Goal: Task Accomplishment & Management: Complete application form

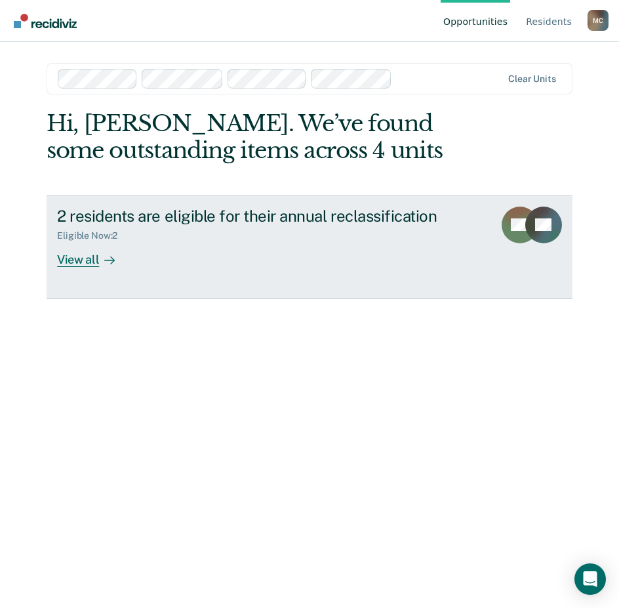
click at [67, 256] on div "View all" at bounding box center [93, 254] width 73 height 26
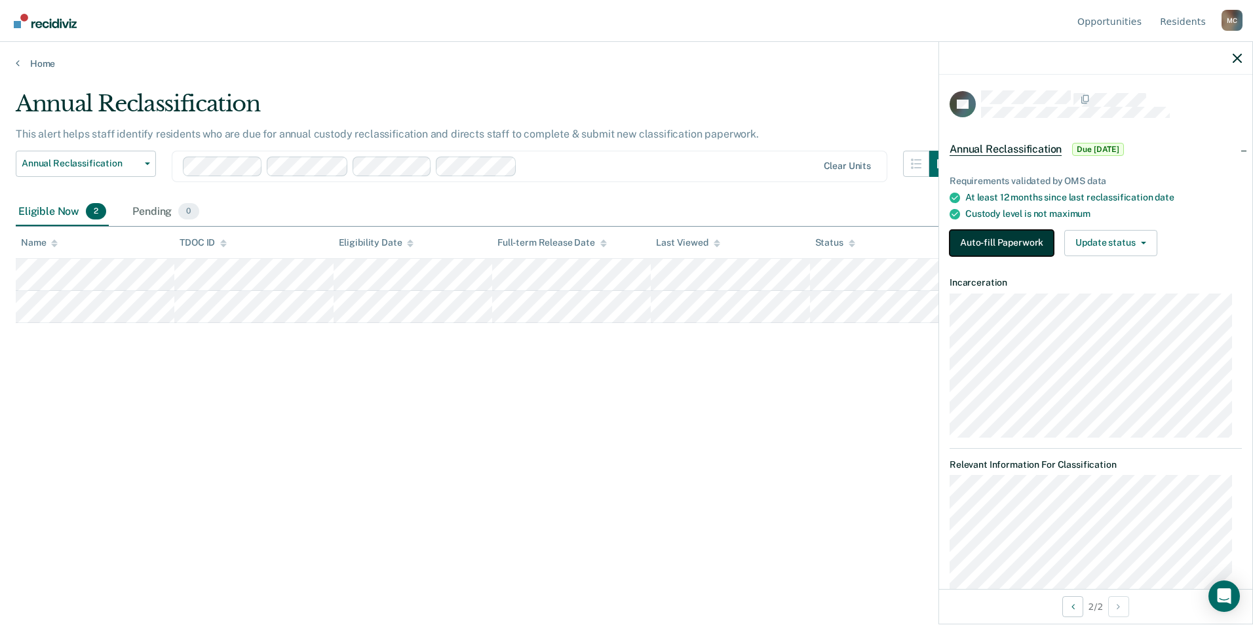
click at [618, 248] on button "Auto-fill Paperwork" at bounding box center [1002, 243] width 104 height 26
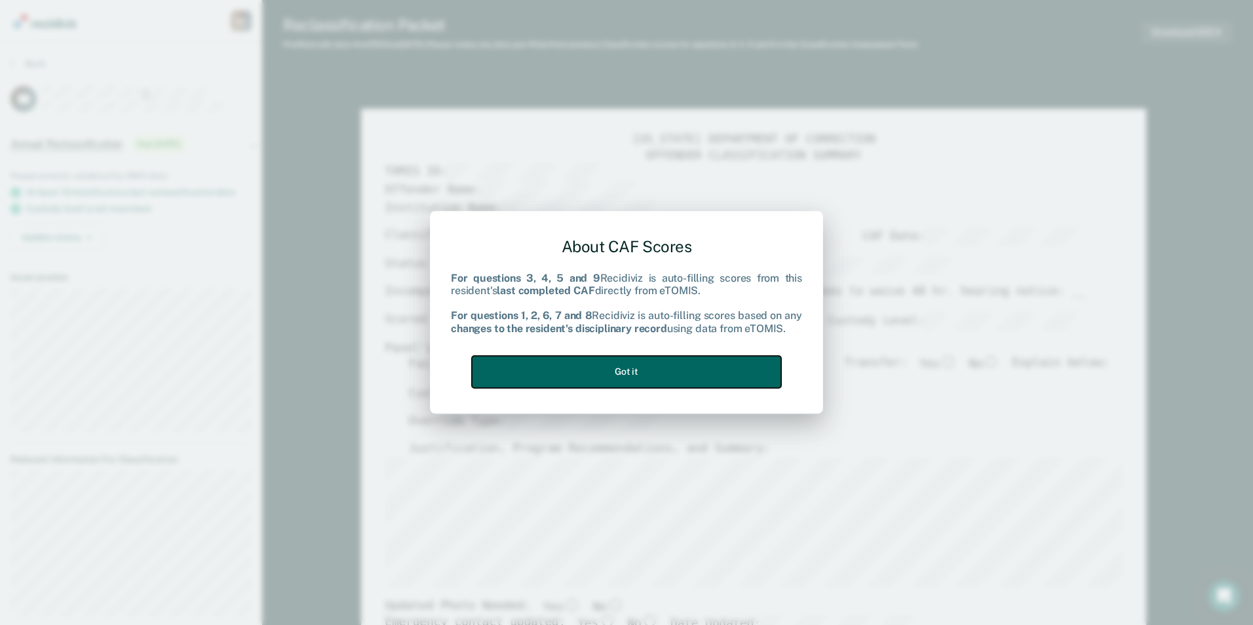
click at [618, 364] on button "Got it" at bounding box center [626, 372] width 309 height 32
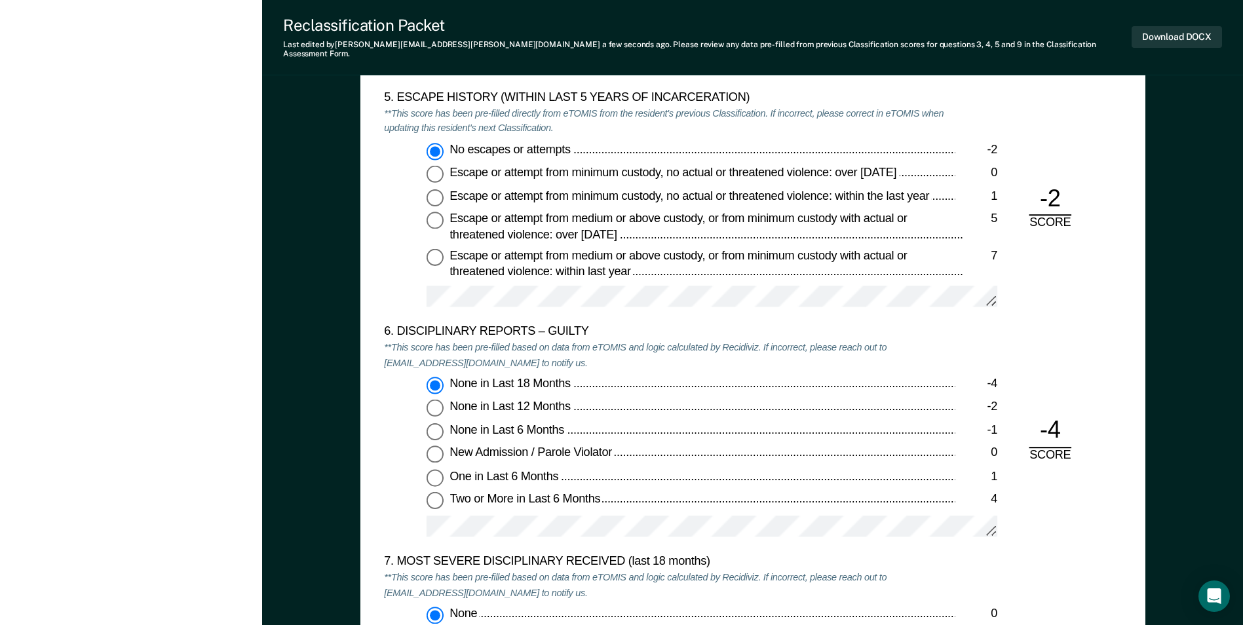
scroll to position [2163, 0]
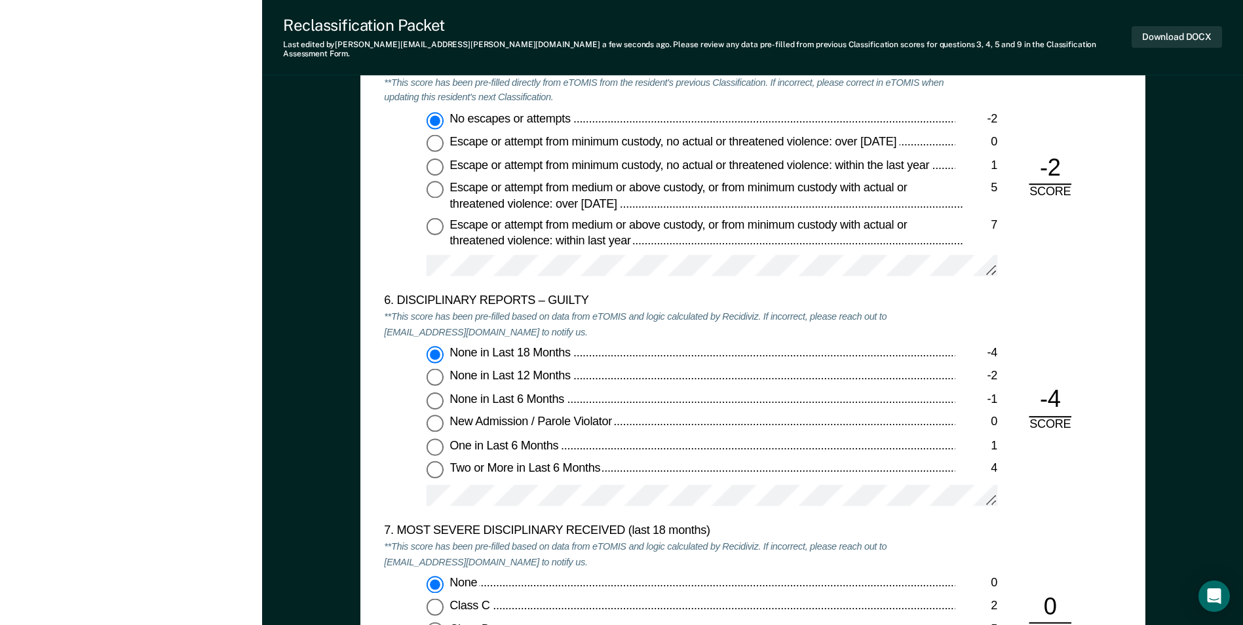
click at [435, 369] on input "None in Last 12 Months -2" at bounding box center [435, 377] width 17 height 17
type textarea "x"
radio input "false"
radio input "true"
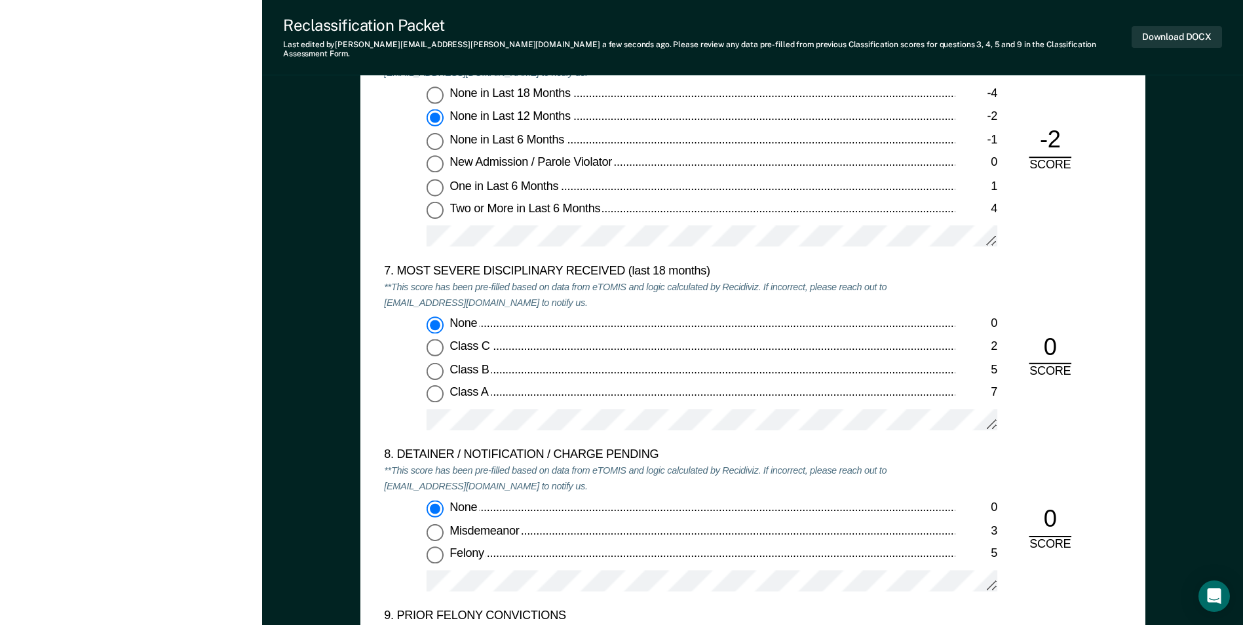
scroll to position [2425, 0]
click at [438, 337] on input "Class C 2" at bounding box center [435, 345] width 17 height 17
type textarea "x"
radio input "false"
radio input "true"
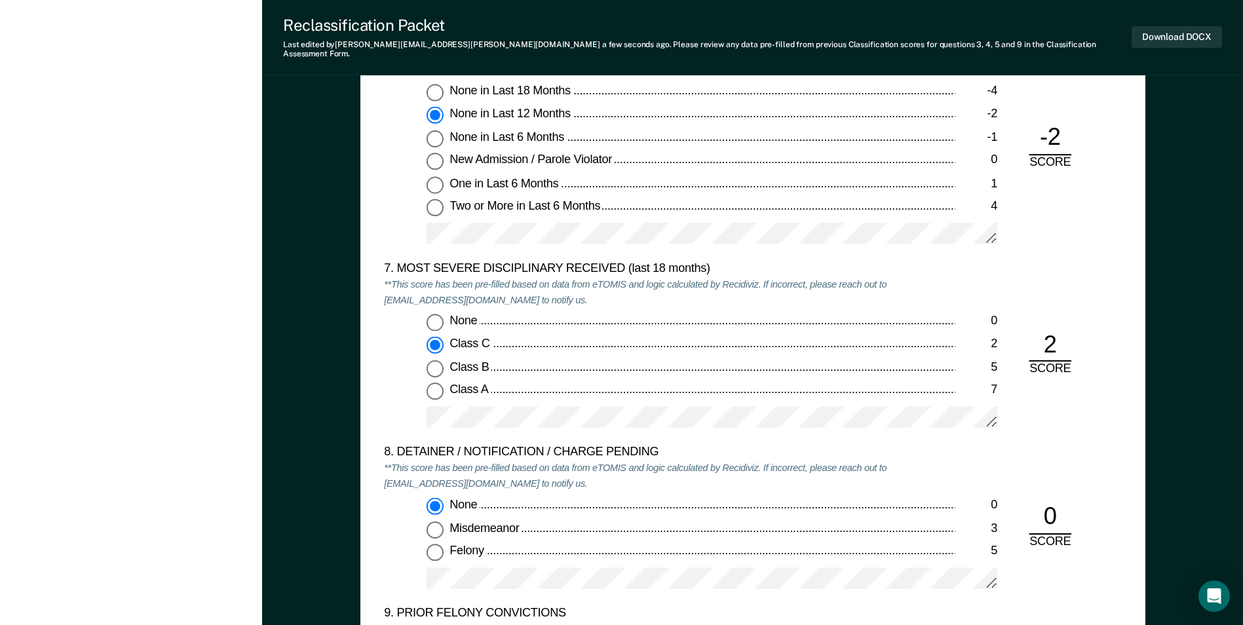
click at [500, 326] on div "None 0 Class C 2 Class B 5 Class A 7" at bounding box center [669, 377] width 571 height 126
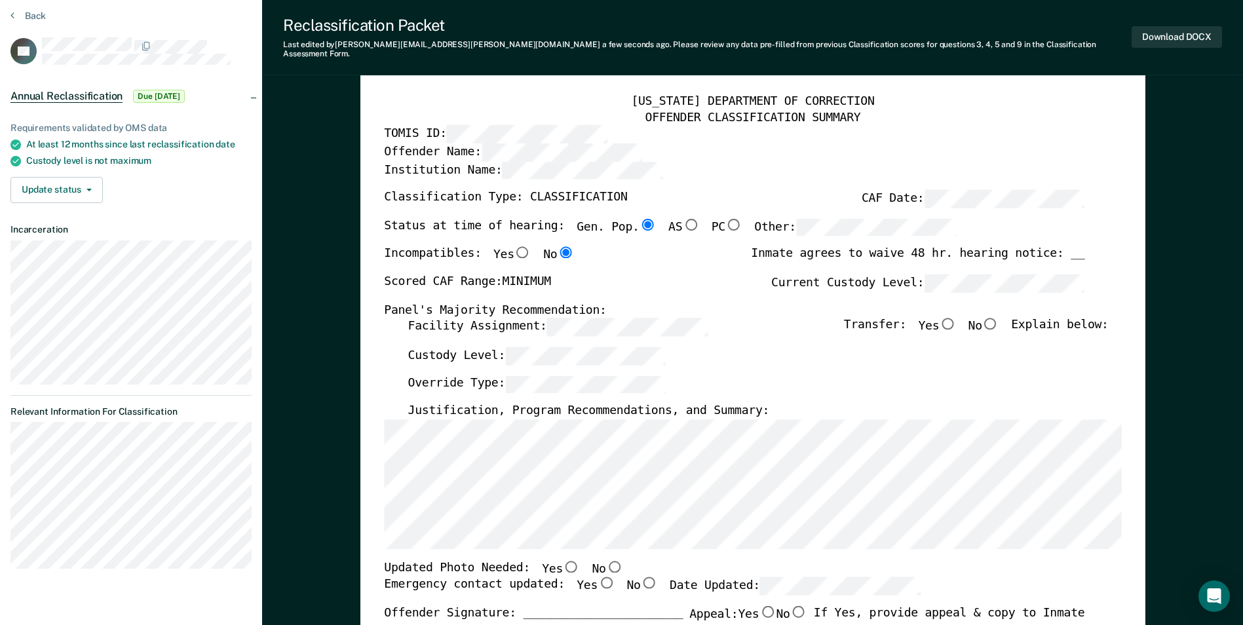
scroll to position [0, 0]
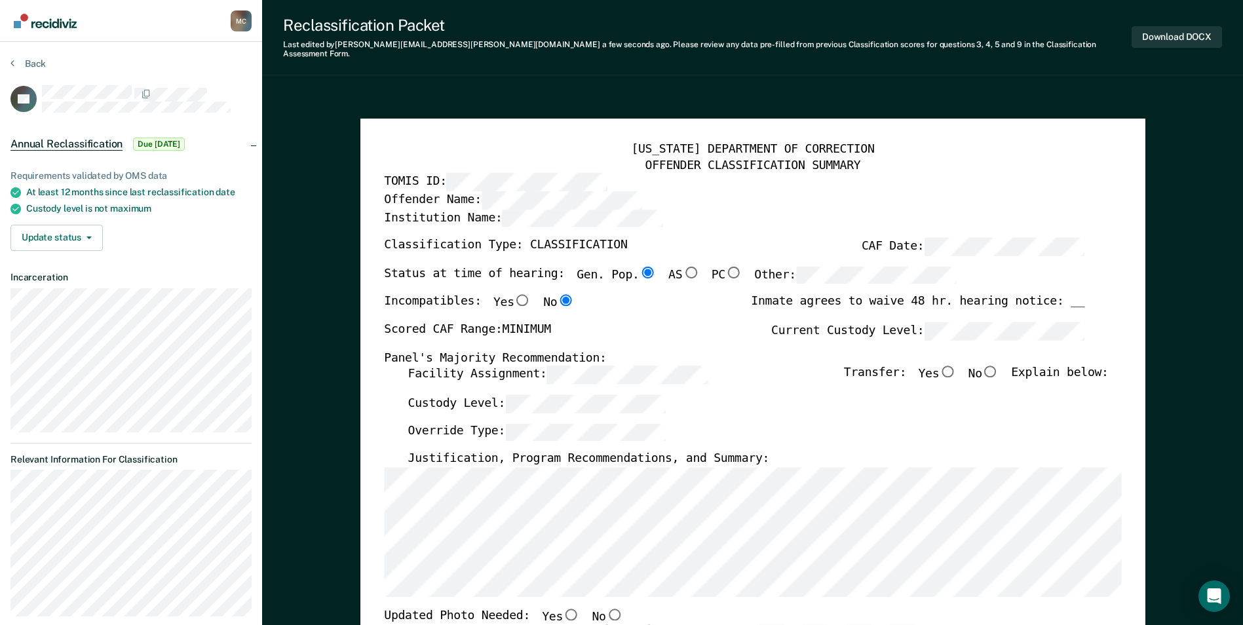
click at [618, 366] on input "No" at bounding box center [991, 372] width 17 height 12
type textarea "x"
radio input "true"
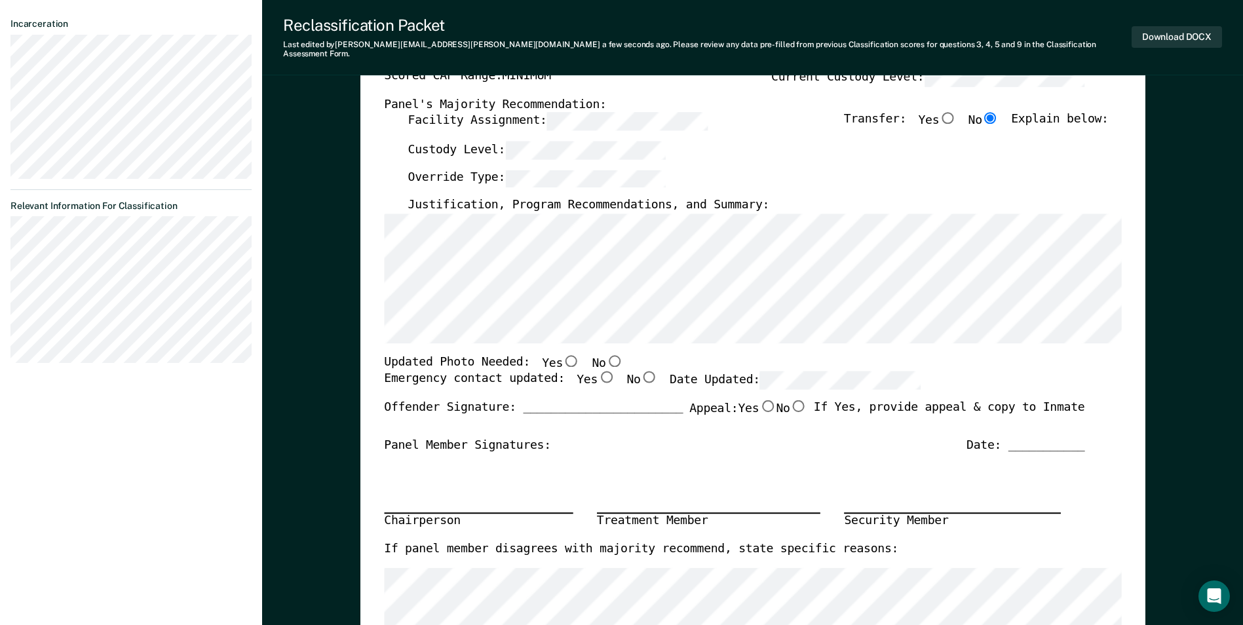
scroll to position [262, 0]
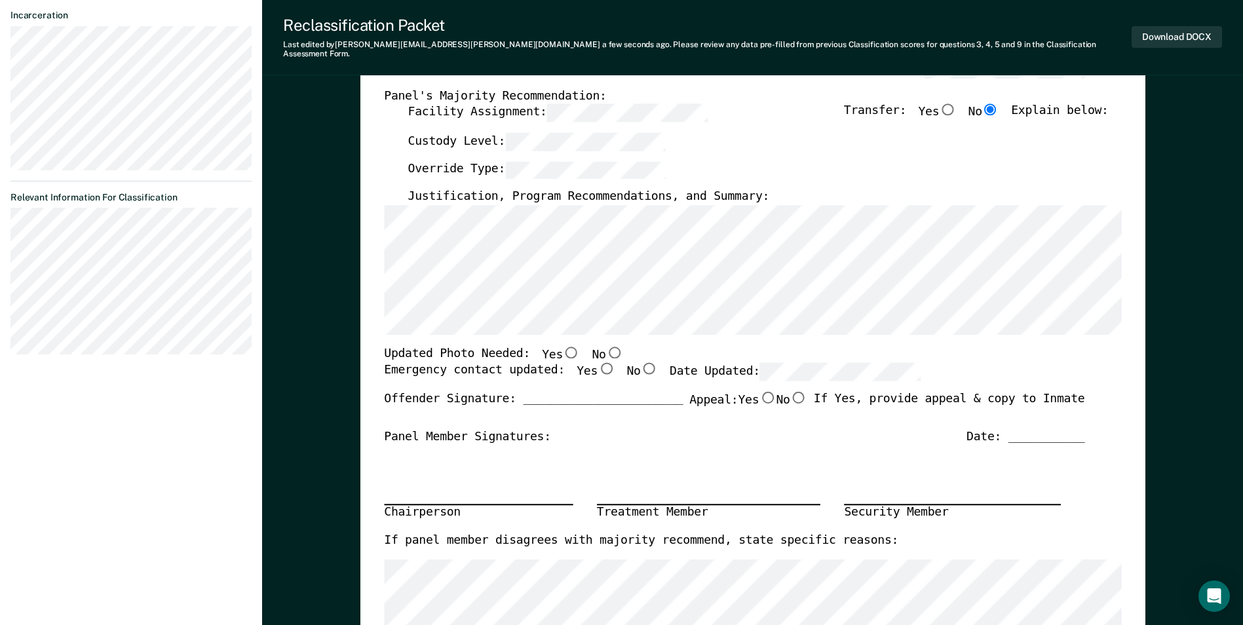
click at [606, 346] on input "No" at bounding box center [614, 352] width 17 height 12
type textarea "x"
radio input "true"
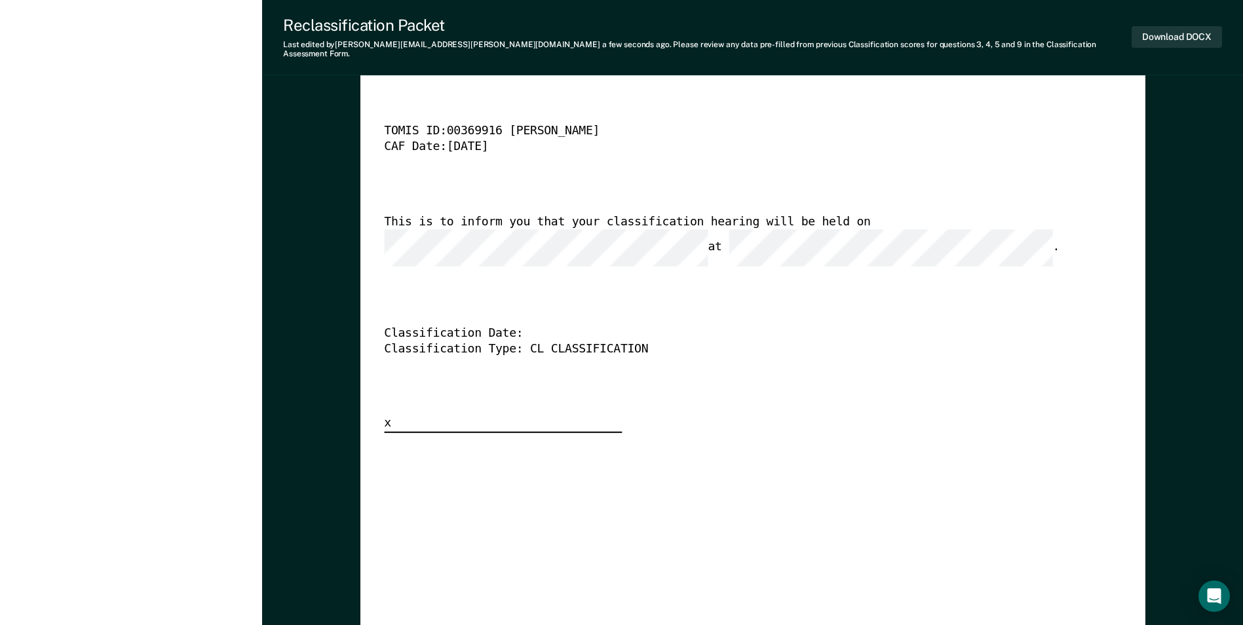
scroll to position [3343, 0]
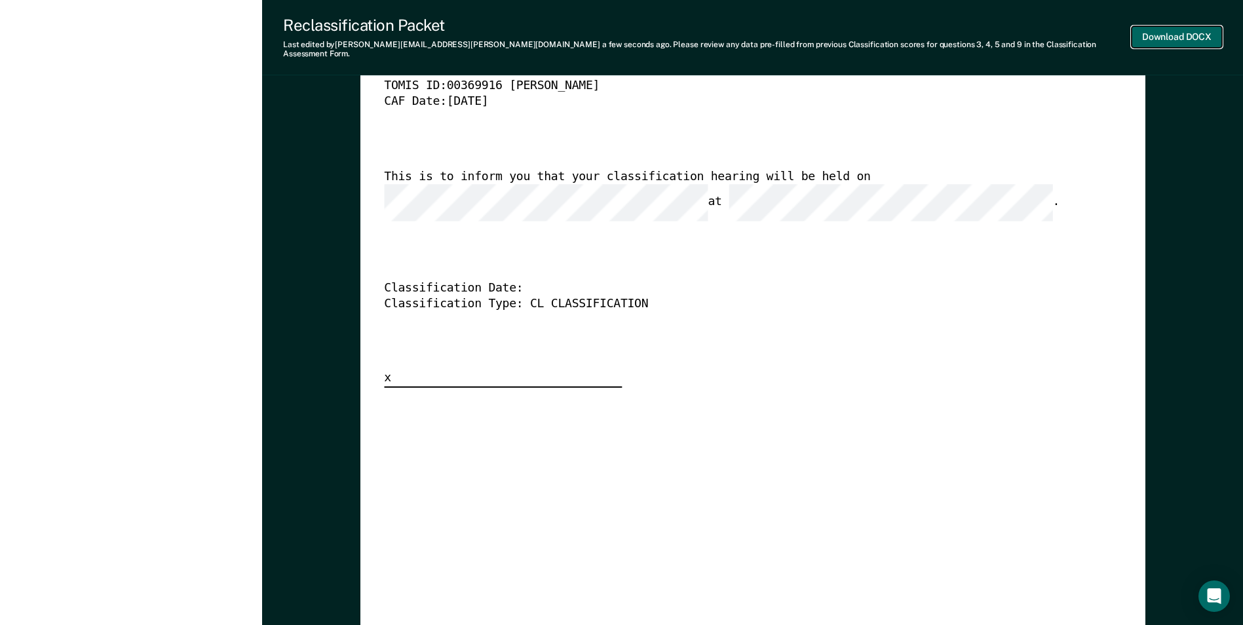
click at [618, 33] on button "Download DOCX" at bounding box center [1177, 37] width 90 height 22
type textarea "x"
click at [618, 303] on div "[US_STATE] DEPARTMENT OF CORRECTION CLASSIFICATION HEARING NOTICE TOMIS ID: 003…" at bounding box center [752, 188] width 737 height 399
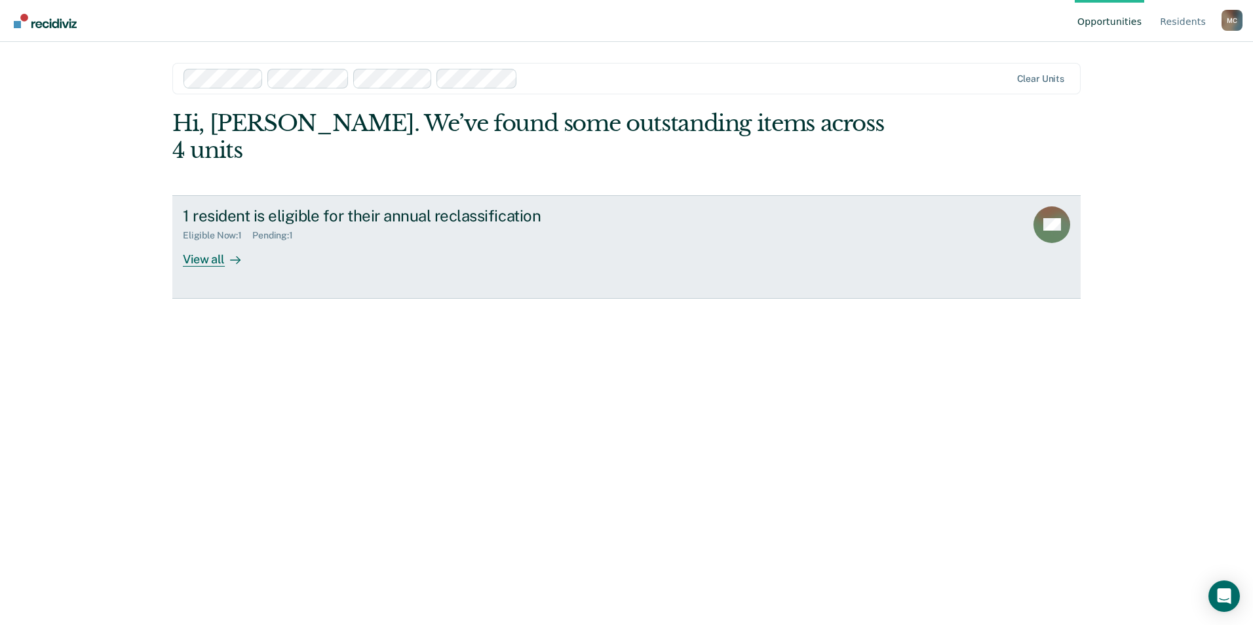
click at [202, 241] on div "View all" at bounding box center [219, 254] width 73 height 26
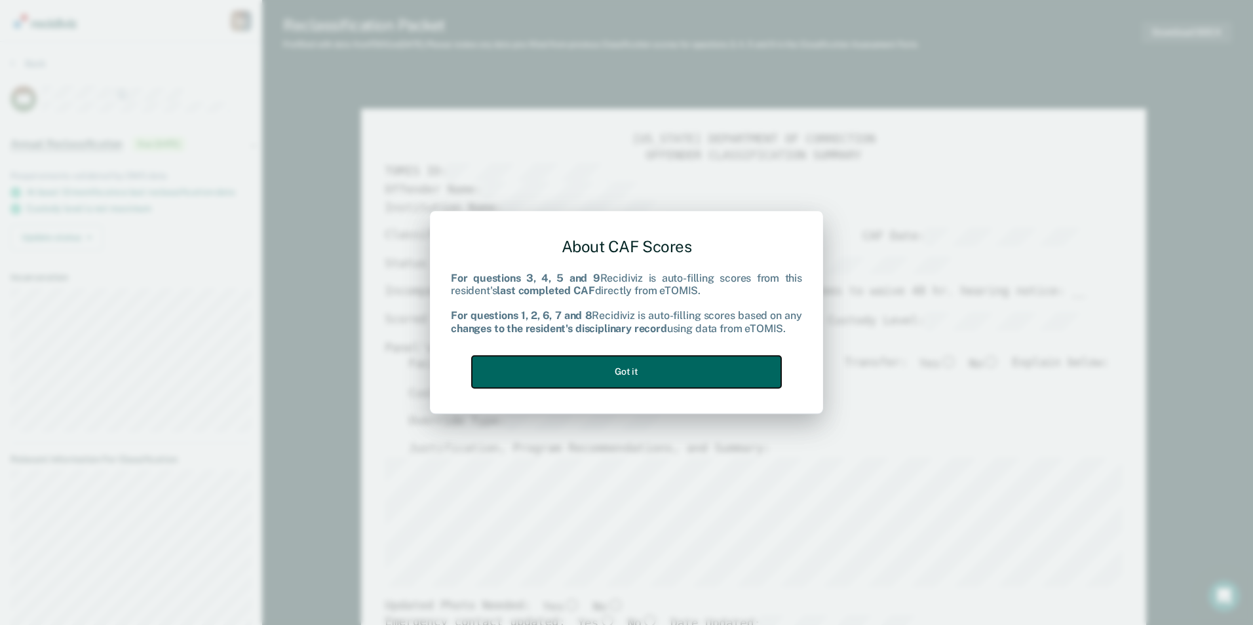
click at [625, 378] on button "Got it" at bounding box center [626, 372] width 309 height 32
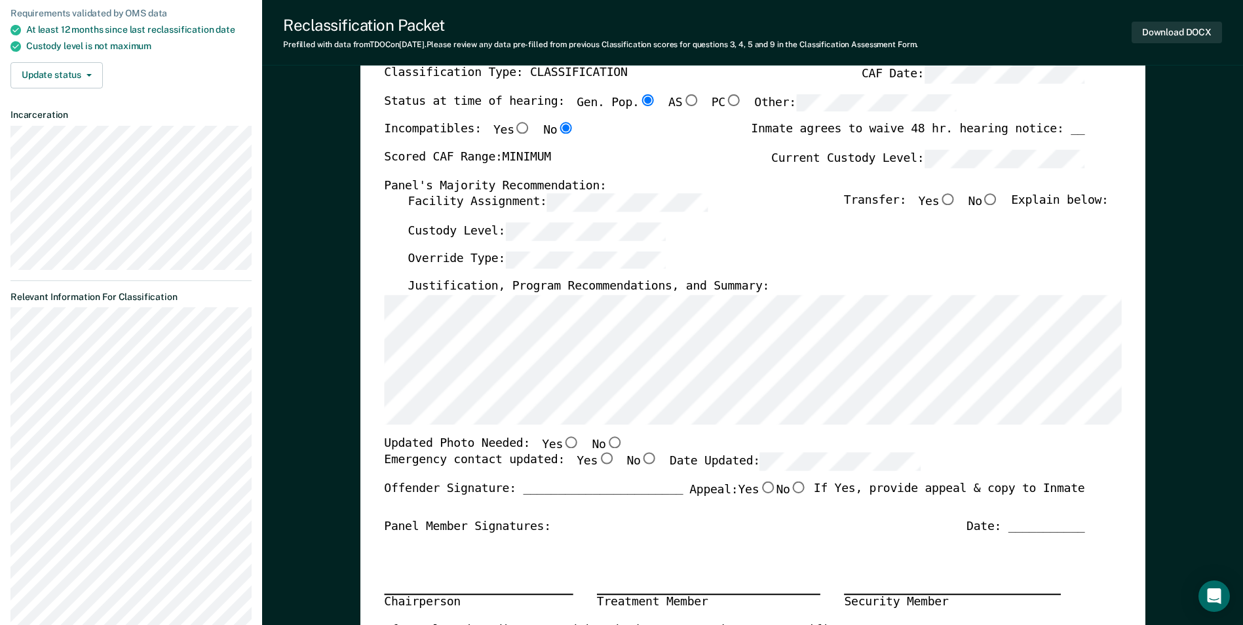
scroll to position [197, 0]
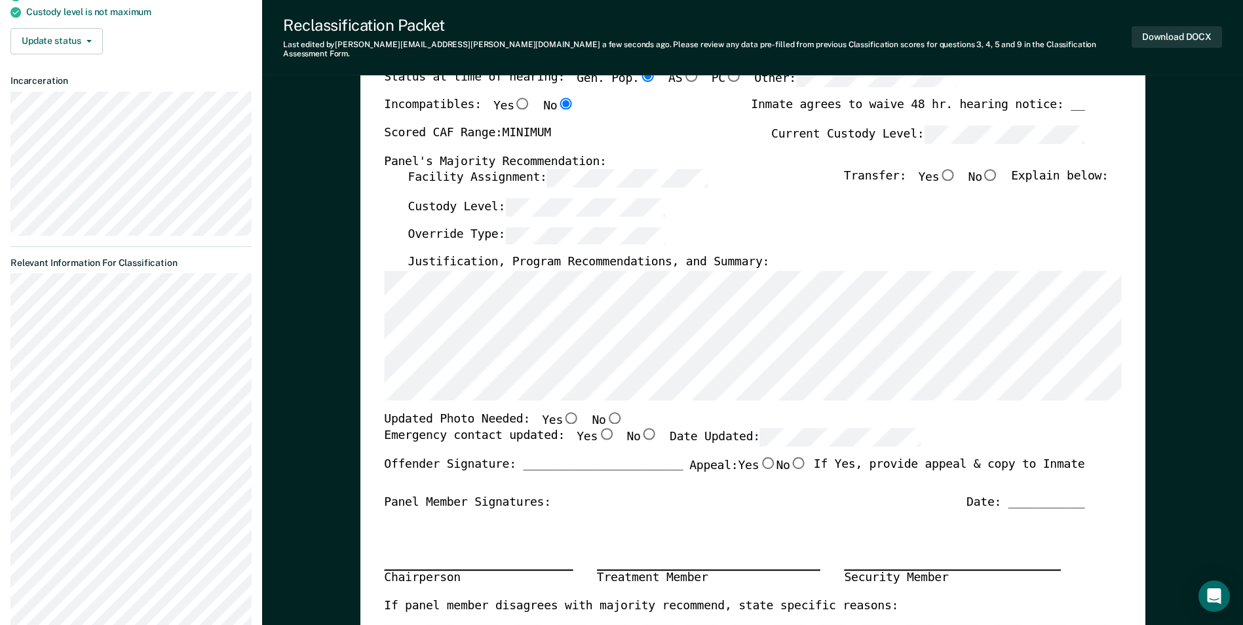
click at [606, 412] on input "No" at bounding box center [614, 418] width 17 height 12
type textarea "x"
radio input "true"
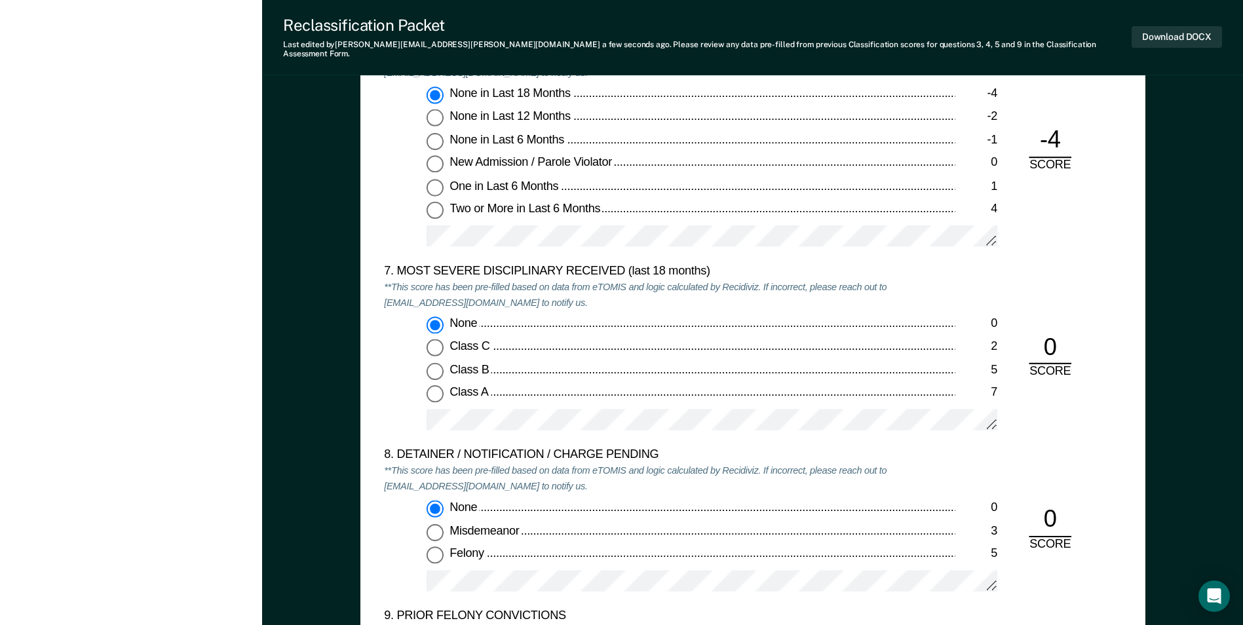
scroll to position [0, 0]
click at [1133, 223] on div "5. ESCAPE HISTORY (WITHIN LAST 5 YEARS OF INCARCERATION) **This score has been …" at bounding box center [753, 327] width 785 height 1103
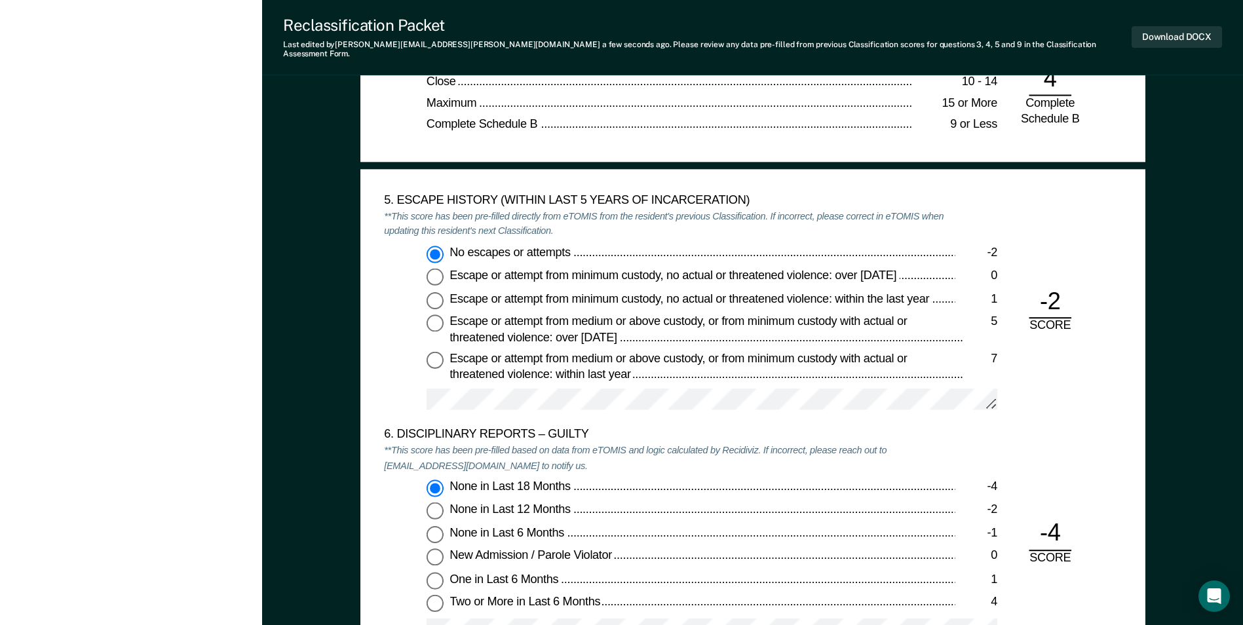
scroll to position [2160, 0]
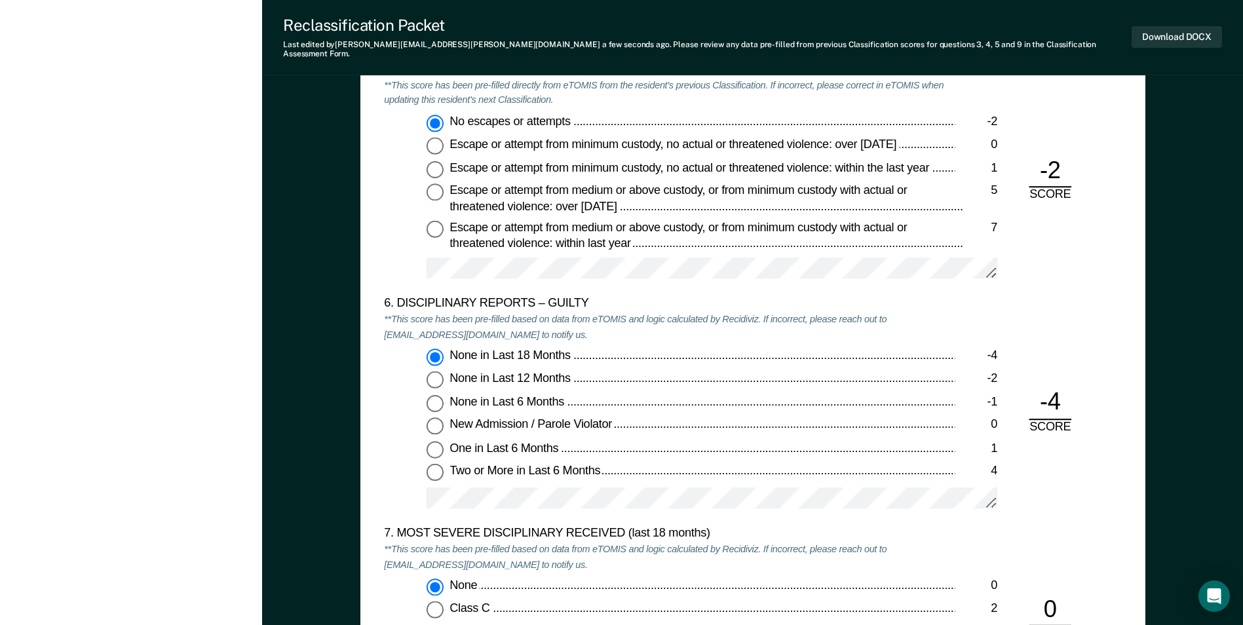
click at [1169, 347] on div "TENNESSEE DEPARTMENT OF CORRECTION OFFENDER CLASSIFICATION SUMMARY TOMIS ID: Of…" at bounding box center [752, 107] width 981 height 4352
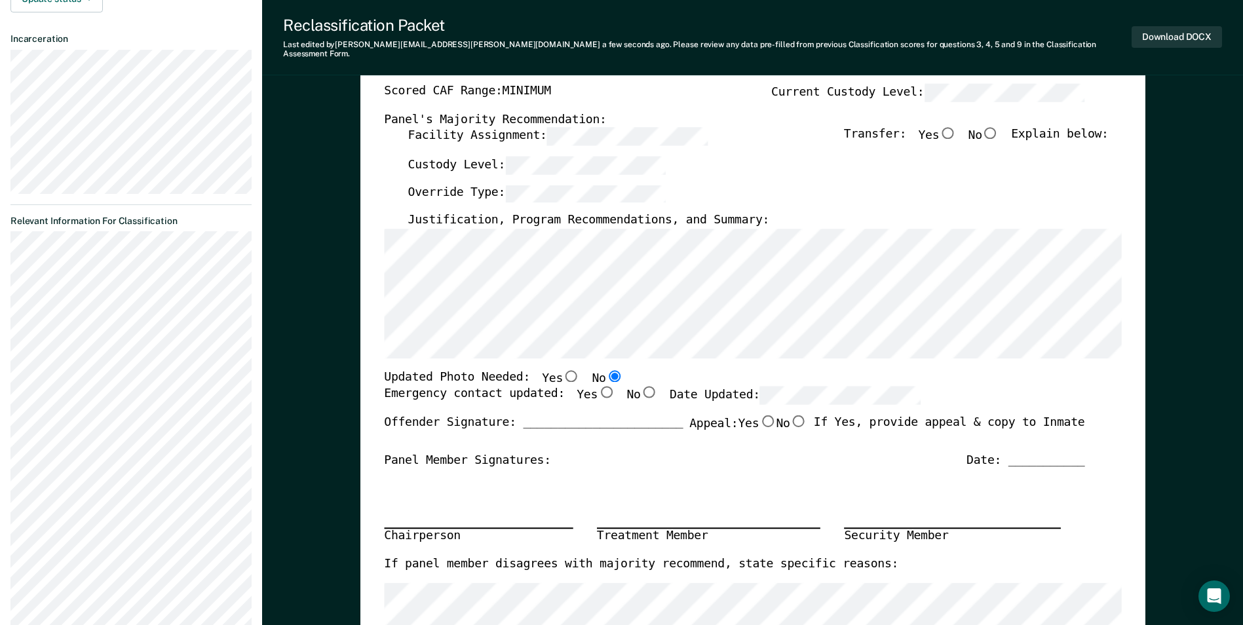
scroll to position [194, 0]
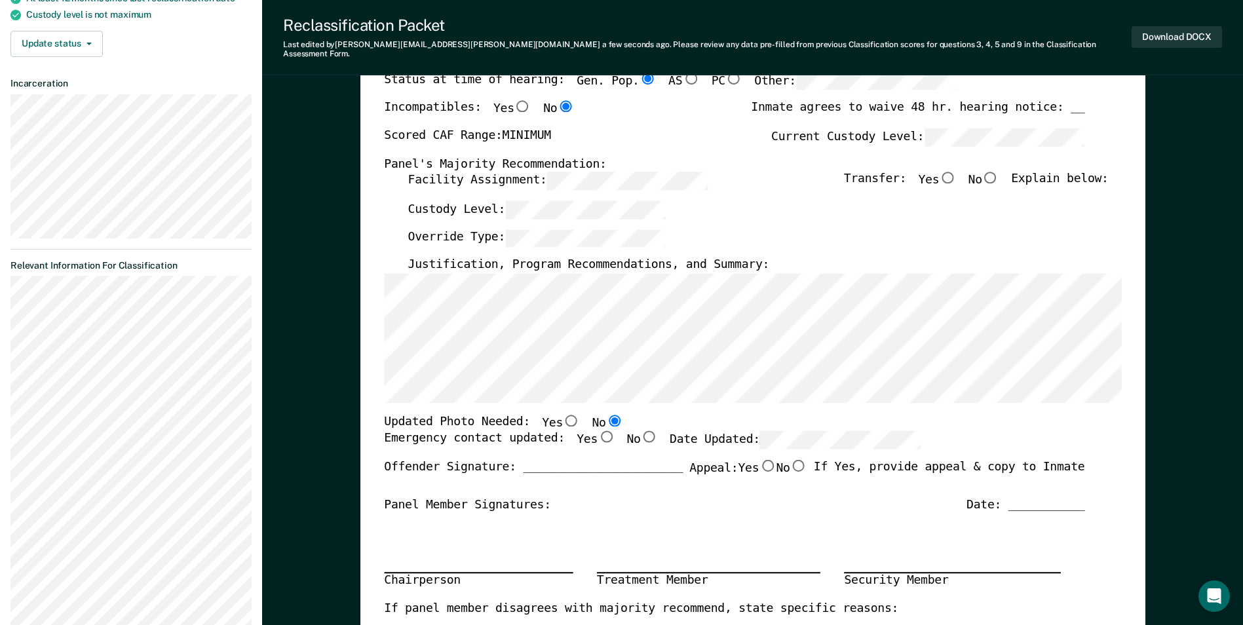
click at [1000, 172] on input "No" at bounding box center [991, 178] width 17 height 12
type textarea "x"
radio input "true"
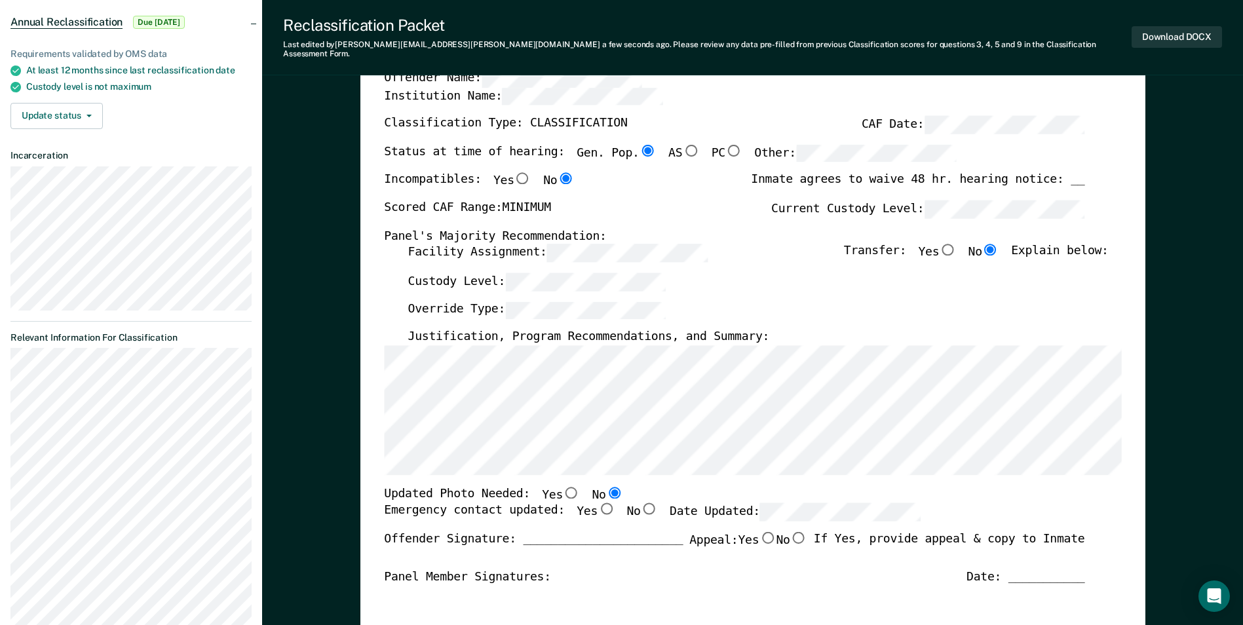
scroll to position [63, 0]
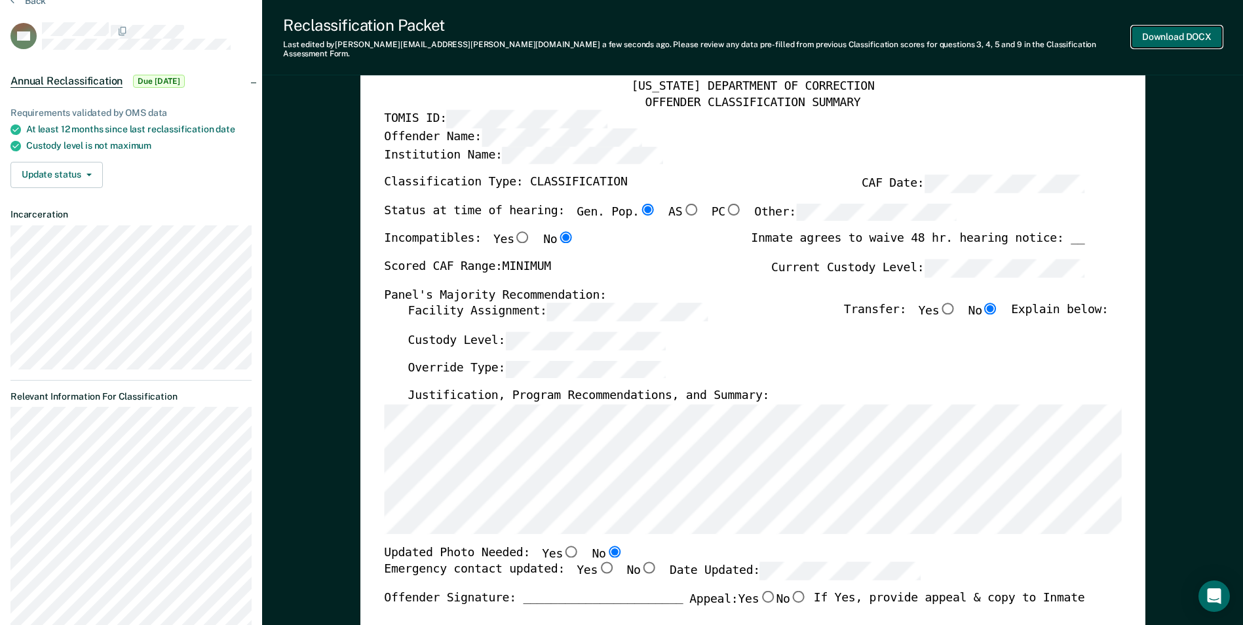
click at [1164, 32] on button "Download DOCX" at bounding box center [1177, 37] width 90 height 22
type textarea "x"
